Goal: Ask a question

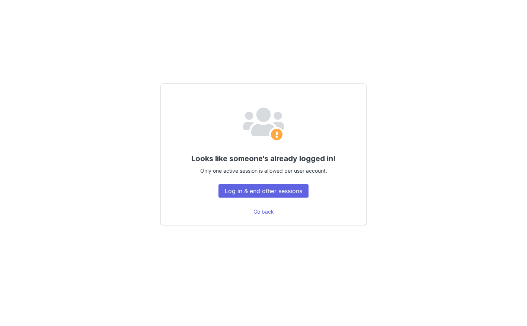
click at [239, 192] on button "Log in & end other sessions" at bounding box center [263, 190] width 90 height 13
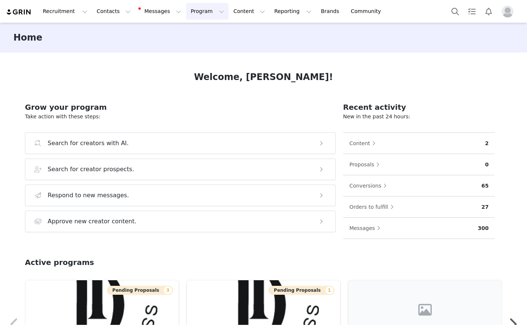
click at [199, 10] on button "Program Program" at bounding box center [207, 11] width 42 height 17
click at [194, 35] on p "Activations" at bounding box center [194, 33] width 29 height 8
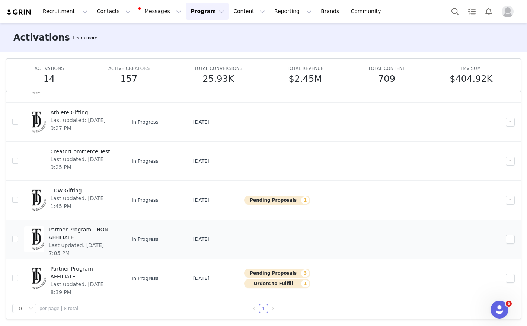
scroll to position [39, 0]
click at [79, 281] on span "Last updated: Sep 30, 2025 8:39 PM" at bounding box center [82, 289] width 65 height 16
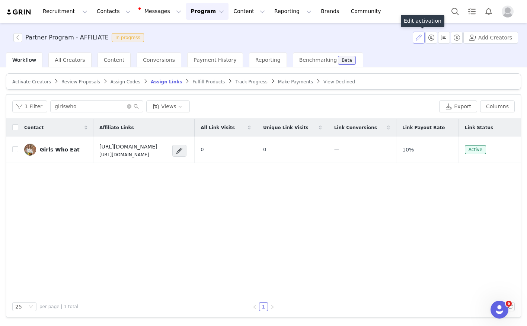
click at [420, 39] on button "button" at bounding box center [419, 38] width 12 height 12
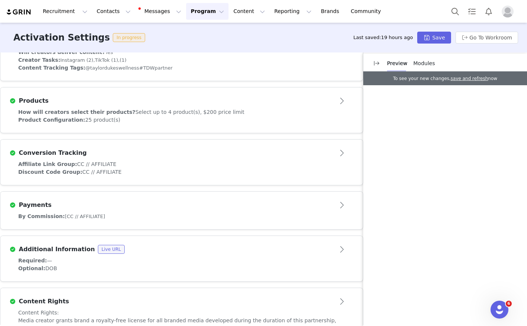
scroll to position [289, 0]
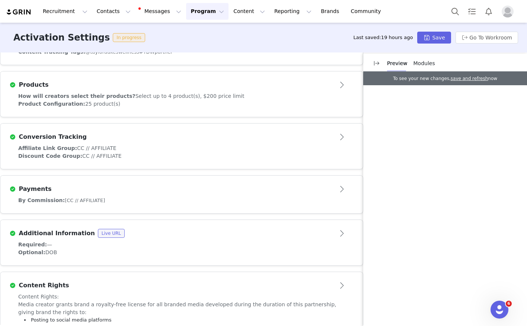
click at [146, 140] on div "Conversion Tracking" at bounding box center [169, 136] width 320 height 9
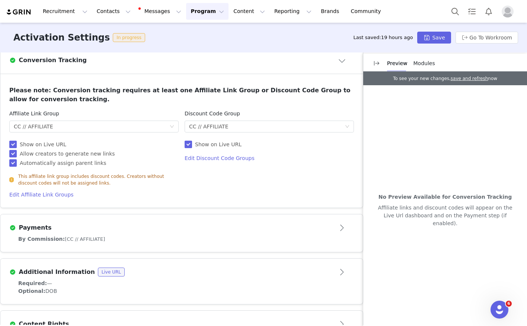
scroll to position [372, 0]
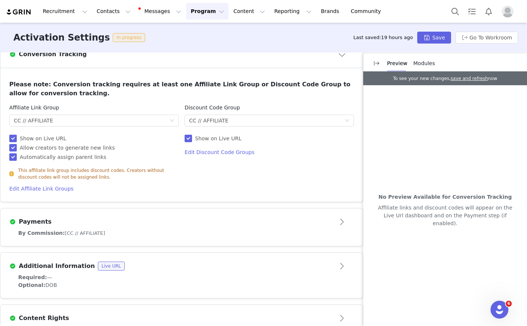
click at [193, 10] on button "Program Program" at bounding box center [207, 11] width 42 height 17
click at [190, 34] on p "Activations" at bounding box center [194, 33] width 29 height 8
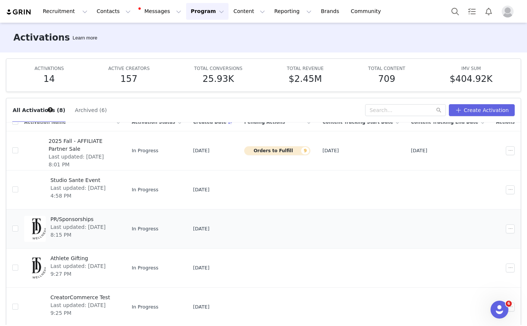
scroll to position [116, 0]
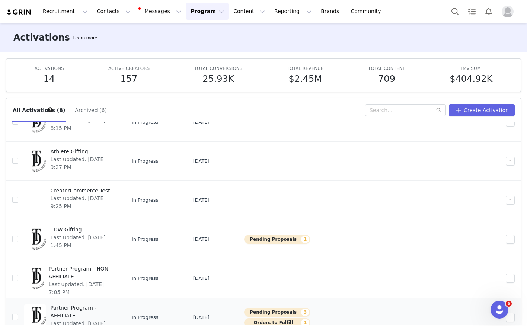
click at [88, 306] on span "Partner Program - AFFILIATE" at bounding box center [82, 312] width 65 height 16
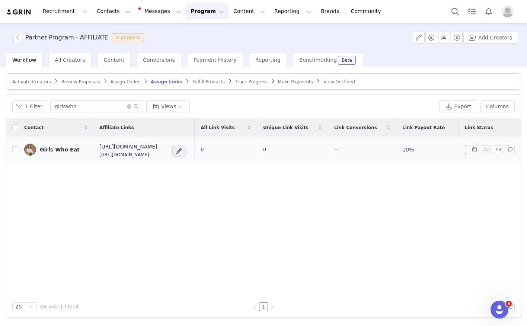
click at [66, 152] on div "Girls Who Eat" at bounding box center [60, 150] width 40 height 6
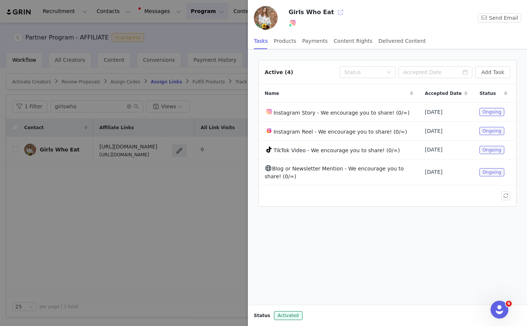
click at [334, 12] on button "button" at bounding box center [340, 12] width 12 height 12
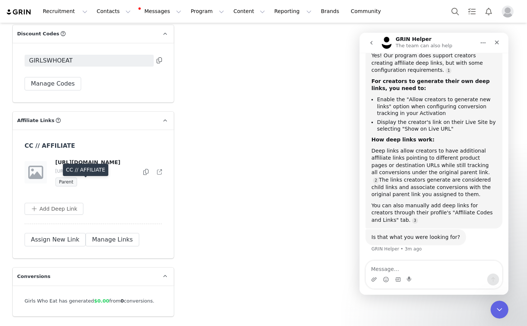
scroll to position [1665, 0]
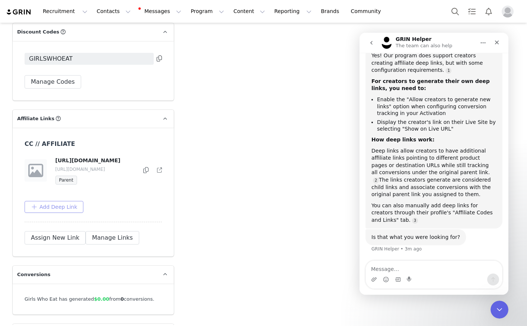
click at [55, 213] on button "Add Deep Link" at bounding box center [54, 207] width 59 height 12
click at [72, 266] on button "Cancel" at bounding box center [71, 260] width 29 height 12
click at [106, 244] on button "Manage Links" at bounding box center [113, 237] width 54 height 13
click at [153, 244] on button "Done" at bounding box center [148, 237] width 28 height 13
click at [164, 121] on span at bounding box center [164, 118] width 9 height 9
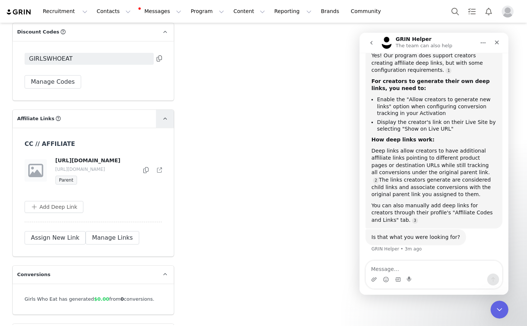
scroll to position [1605, 0]
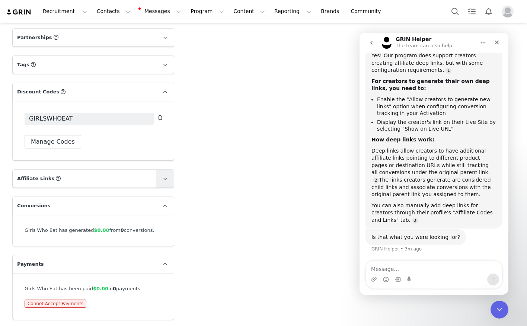
click at [163, 179] on icon at bounding box center [165, 178] width 4 height 5
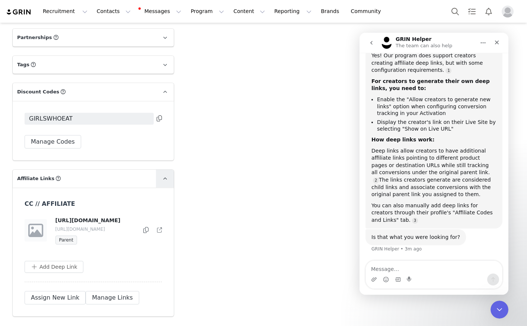
scroll to position [1665, 0]
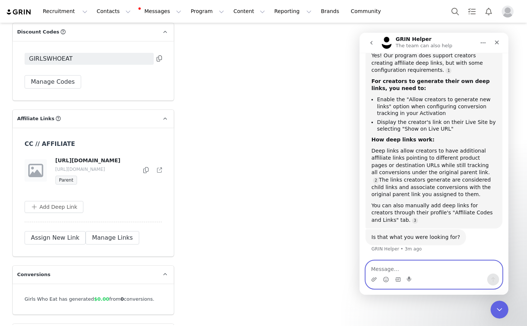
click at [395, 270] on textarea "Message…" at bounding box center [434, 267] width 136 height 13
type textarea "H"
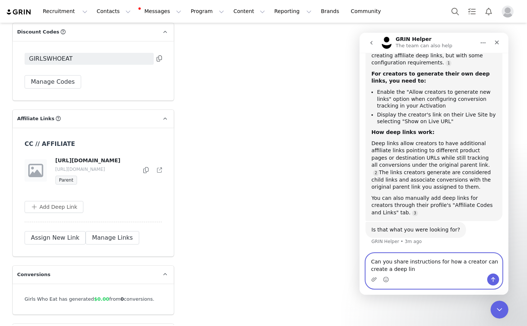
type textarea "Can you share instructions for how a creator can create a deep link"
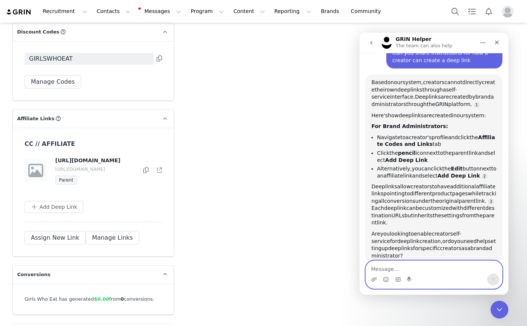
scroll to position [285, 0]
